Goal: Information Seeking & Learning: Learn about a topic

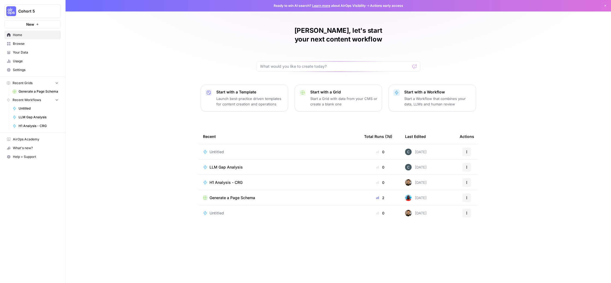
click at [231, 164] on span "LLM Gap Analysis" at bounding box center [225, 166] width 33 height 5
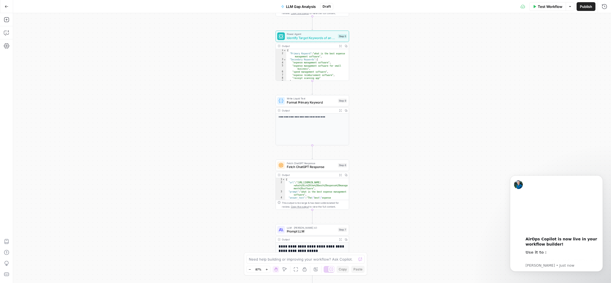
click at [7, 8] on button "Go Back" at bounding box center [7, 7] width 10 height 10
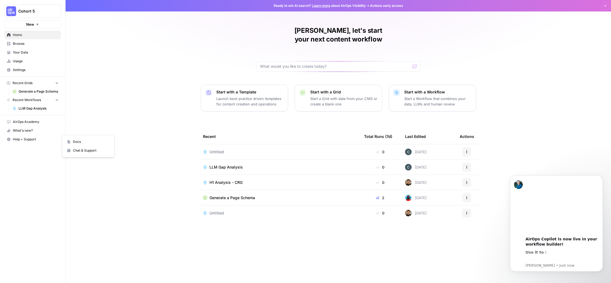
click at [32, 140] on span "Help + Support" at bounding box center [36, 139] width 46 height 5
click at [80, 141] on span "Docs" at bounding box center [91, 141] width 37 height 5
